Goal: Transaction & Acquisition: Purchase product/service

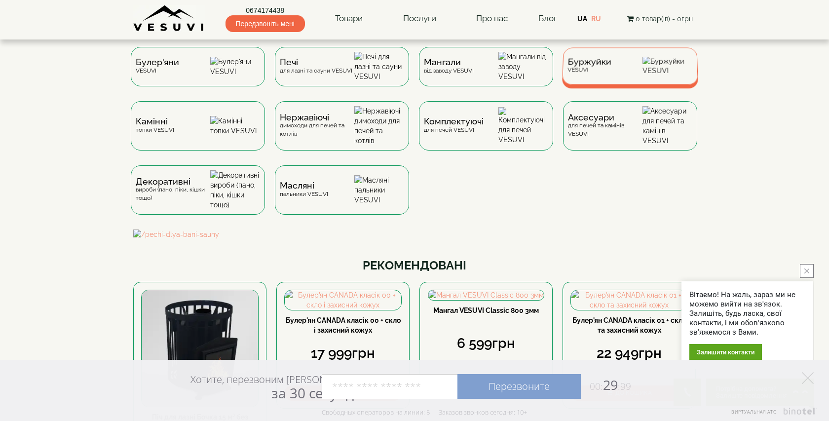
click at [591, 66] on span "Буржуйки" at bounding box center [590, 61] width 44 height 7
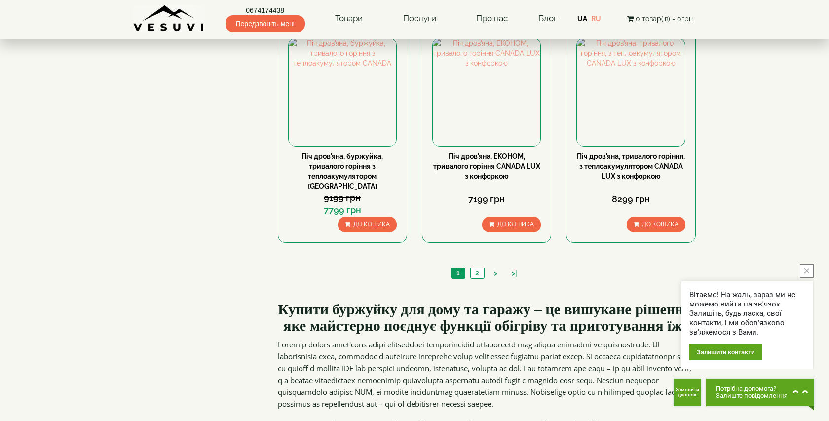
scroll to position [972, 0]
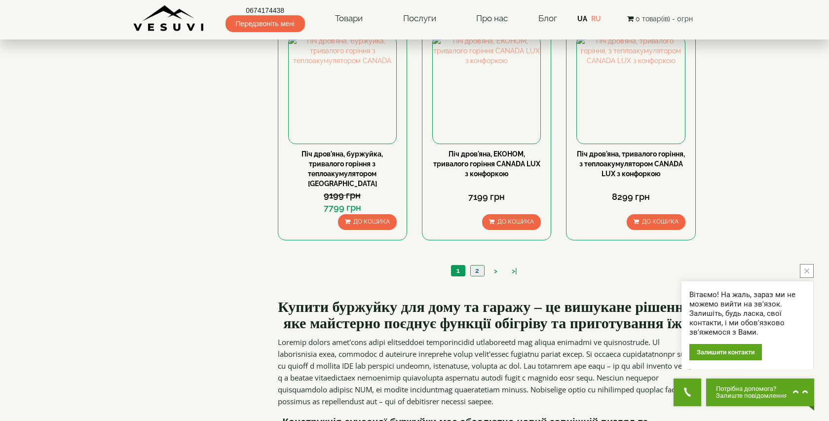
click at [476, 266] on link "2" at bounding box center [477, 271] width 14 height 10
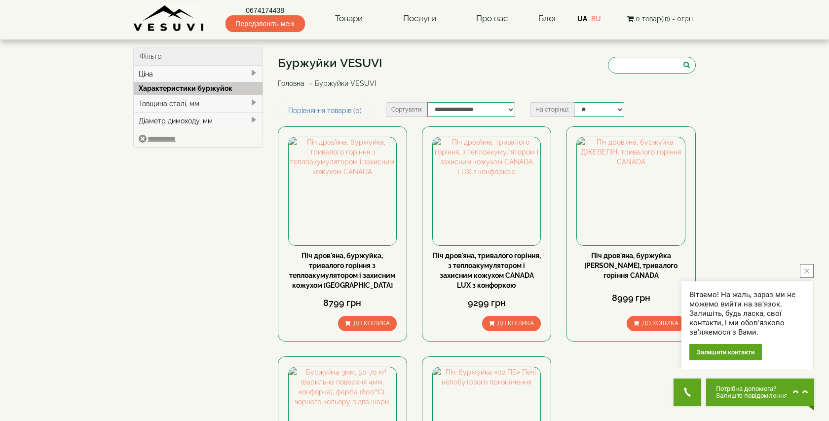
click at [326, 42] on body "Магазин Булер'яни VESUVI Мангали від заводу VESUVI Печі для лазні та сауни VESU…" at bounding box center [414, 395] width 829 height 790
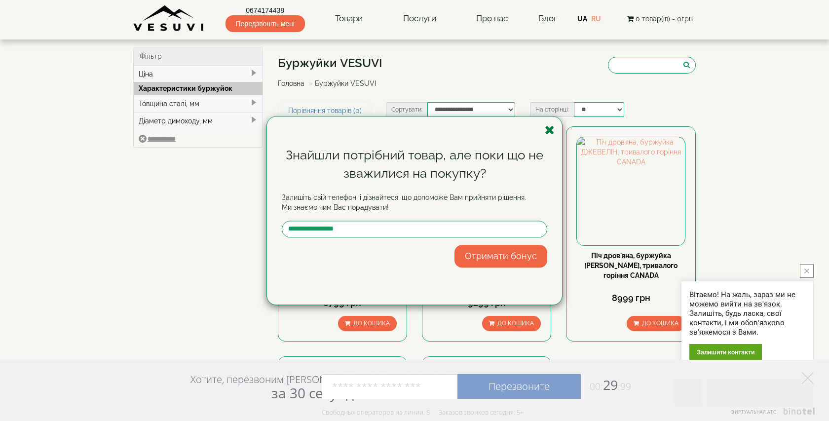
click at [545, 131] on icon "button" at bounding box center [550, 130] width 10 height 12
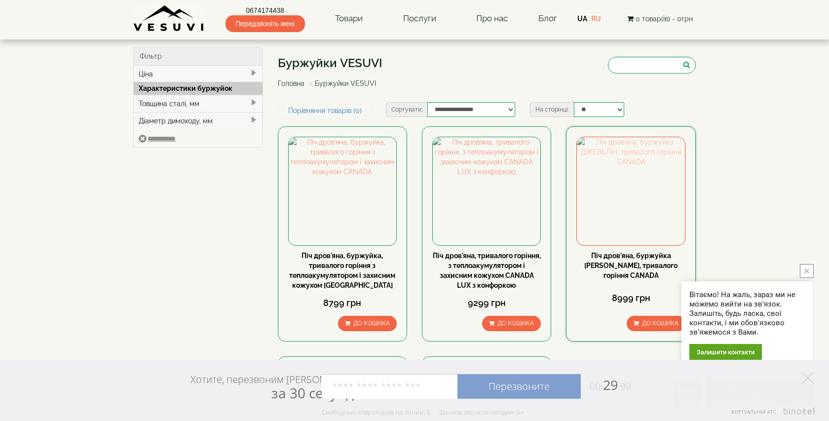
click at [643, 188] on img at bounding box center [631, 191] width 108 height 108
